Goal: Information Seeking & Learning: Learn about a topic

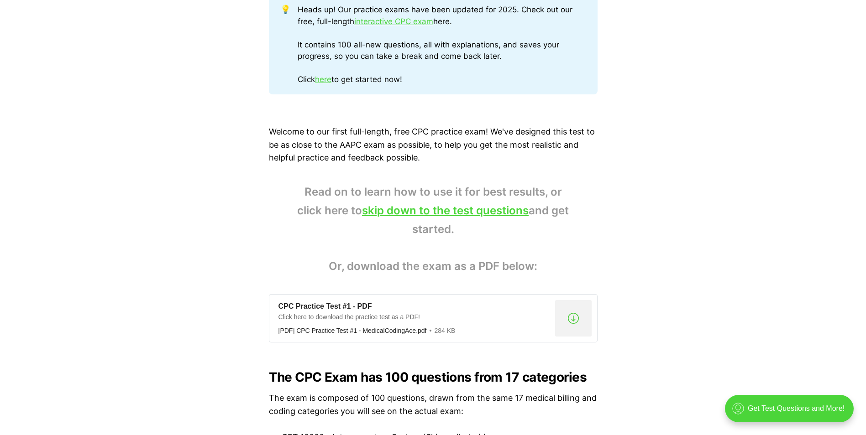
scroll to position [456, 0]
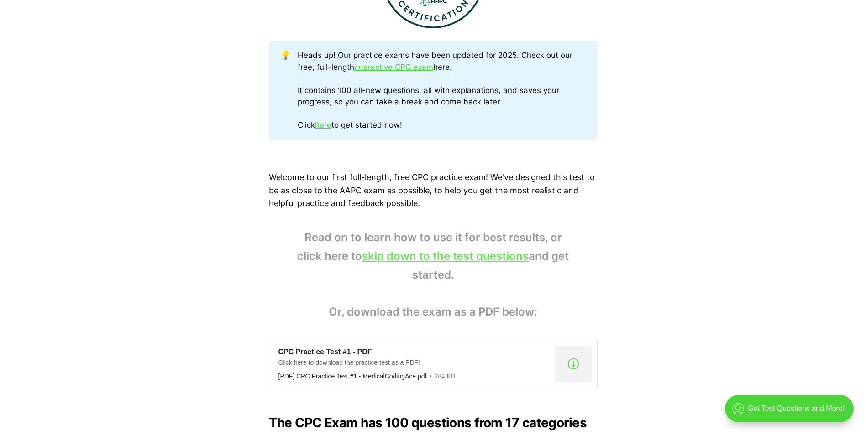
click at [426, 258] on link "skip down to the test questions" at bounding box center [445, 256] width 167 height 13
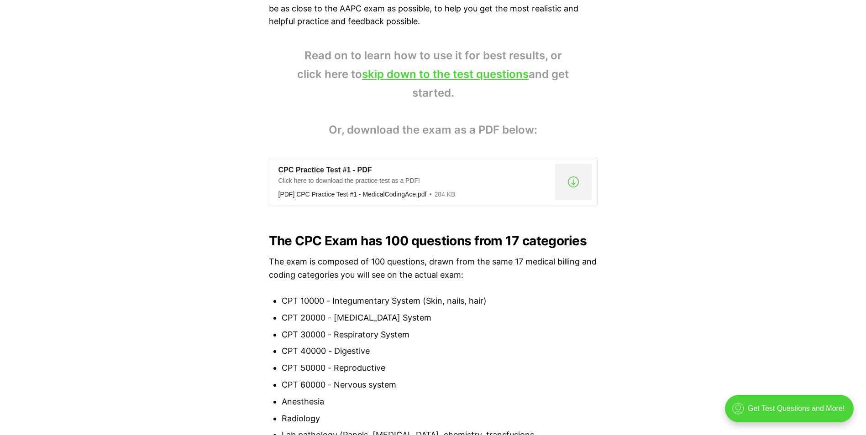
scroll to position [639, 0]
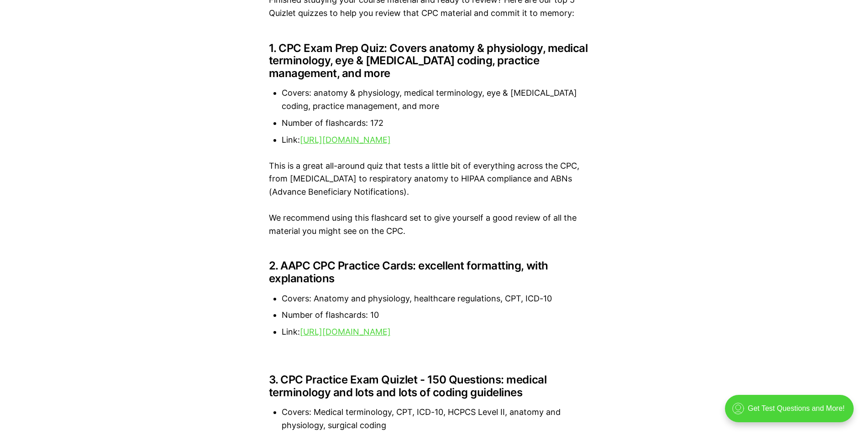
scroll to position [1095, 0]
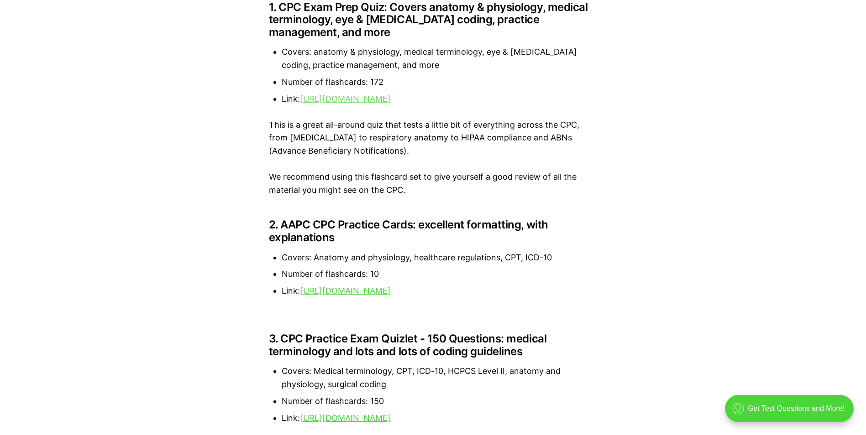
click at [391, 103] on link "https://quizlet.com/419356522/cpc-exam-prep-flash-cards/" at bounding box center [345, 99] width 91 height 10
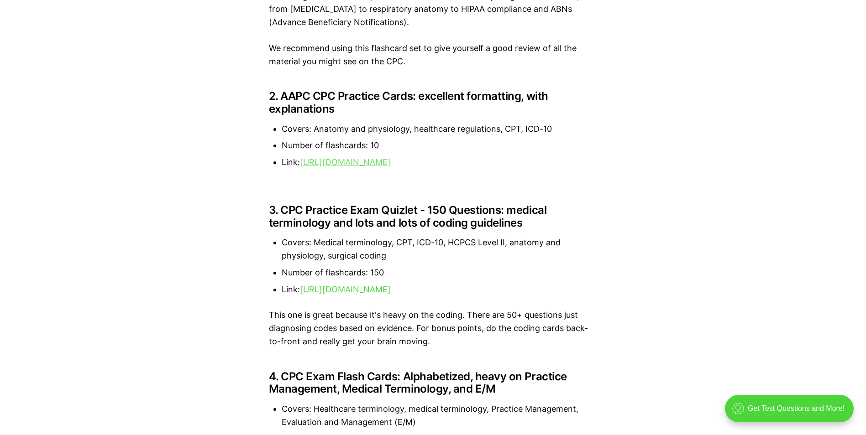
scroll to position [1232, 0]
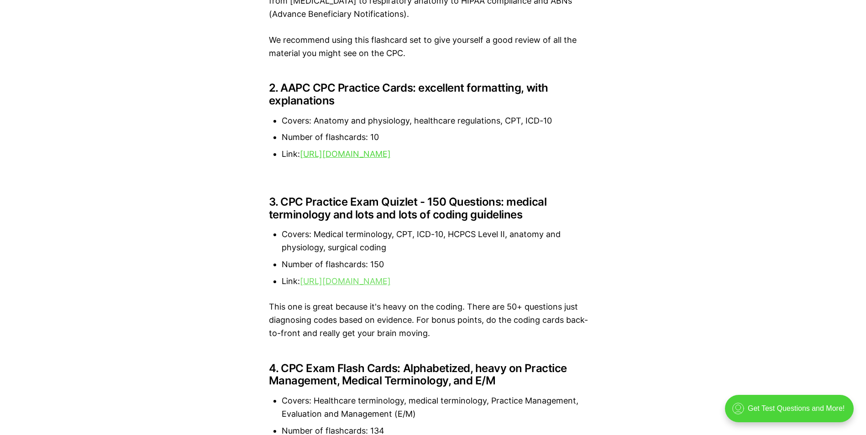
click at [391, 285] on link "https://quizlet.com/211537288/cpc-practice-exam-150-questions-flash-cards/" at bounding box center [345, 282] width 91 height 10
click at [391, 283] on link "https://quizlet.com/211537288/cpc-practice-exam-150-questions-flash-cards/" at bounding box center [345, 282] width 91 height 10
click at [367, 152] on link "https://quizlet.com/533465552/aapc-cpc-practice-exam-f-flash-cards/" at bounding box center [345, 154] width 91 height 10
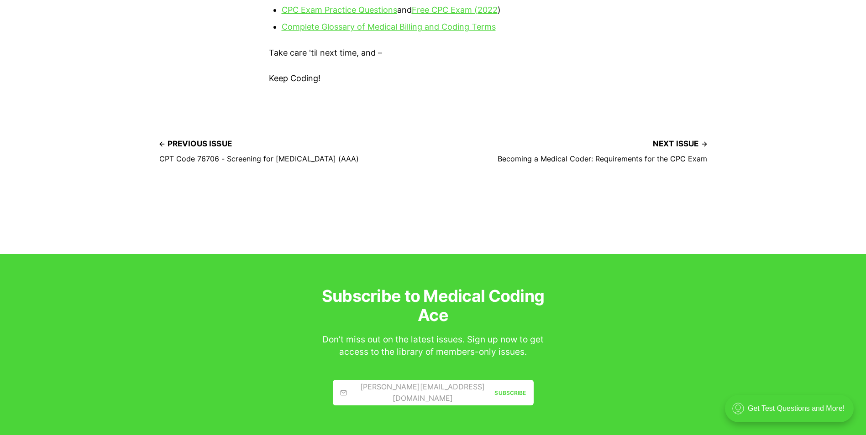
scroll to position [2168, 0]
